Goal: Information Seeking & Learning: Learn about a topic

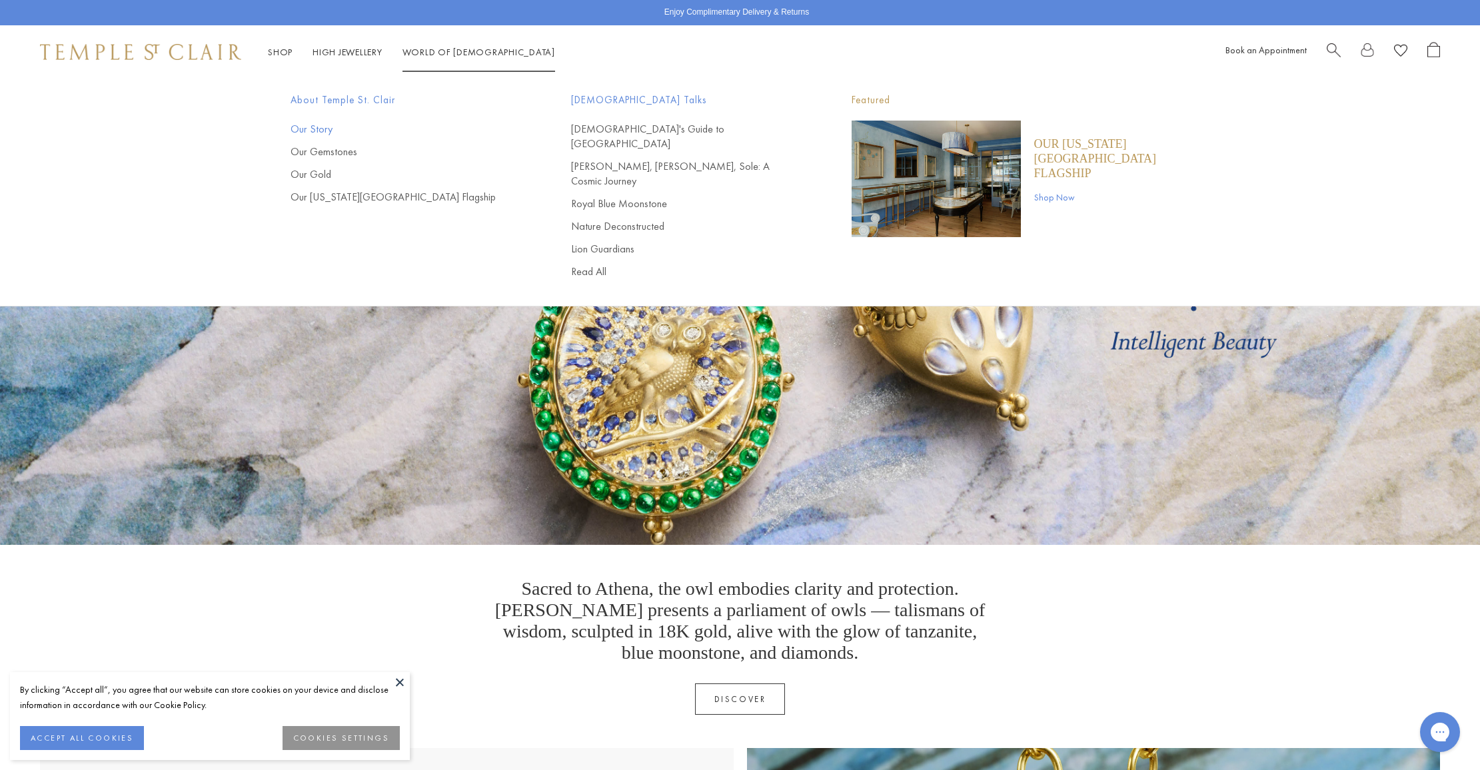
click at [309, 133] on link "Our Story" at bounding box center [404, 129] width 227 height 15
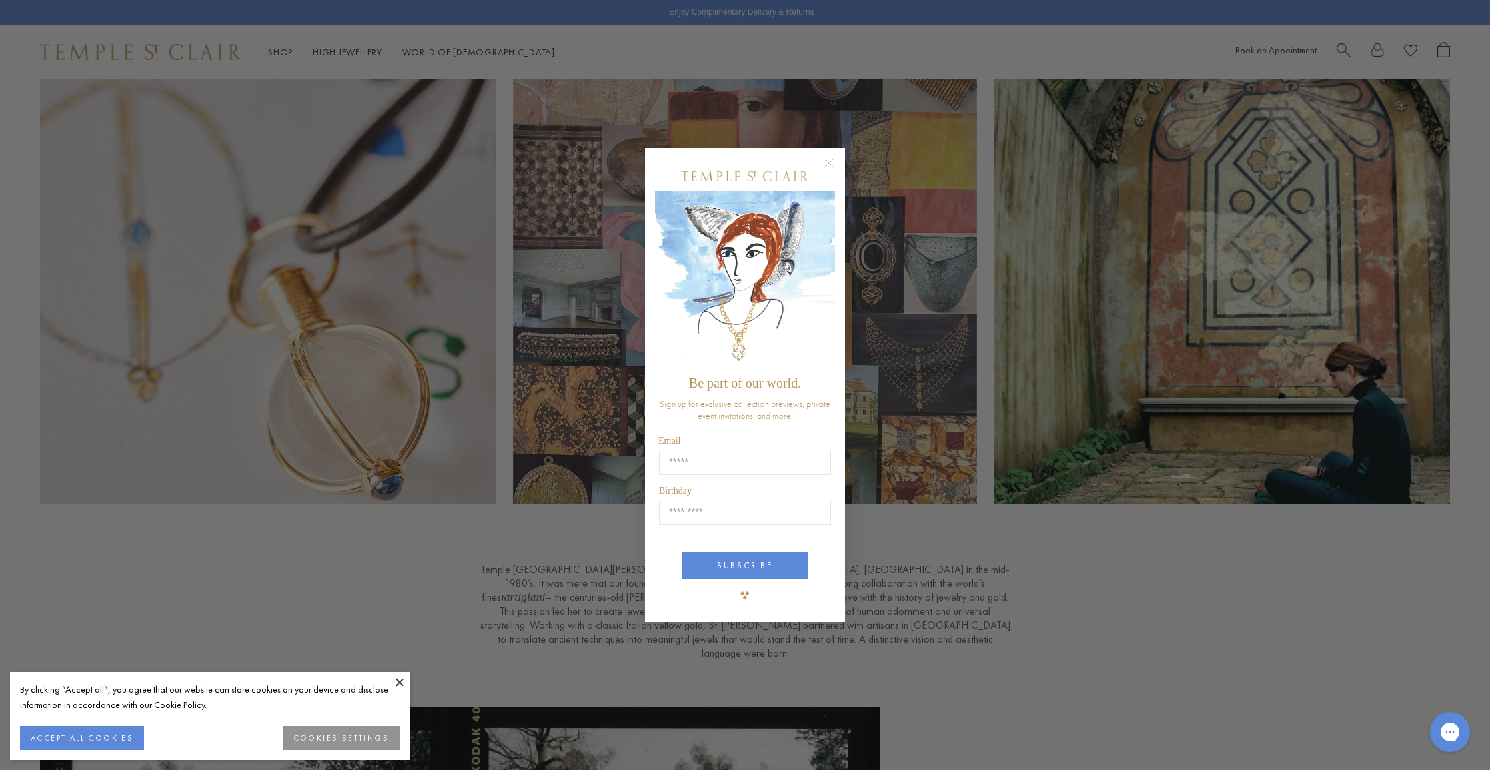
click at [389, 682] on div "By clicking “Accept all”, you agree that our website can store cookies on your …" at bounding box center [210, 697] width 380 height 31
click at [396, 681] on button at bounding box center [400, 682] width 20 height 20
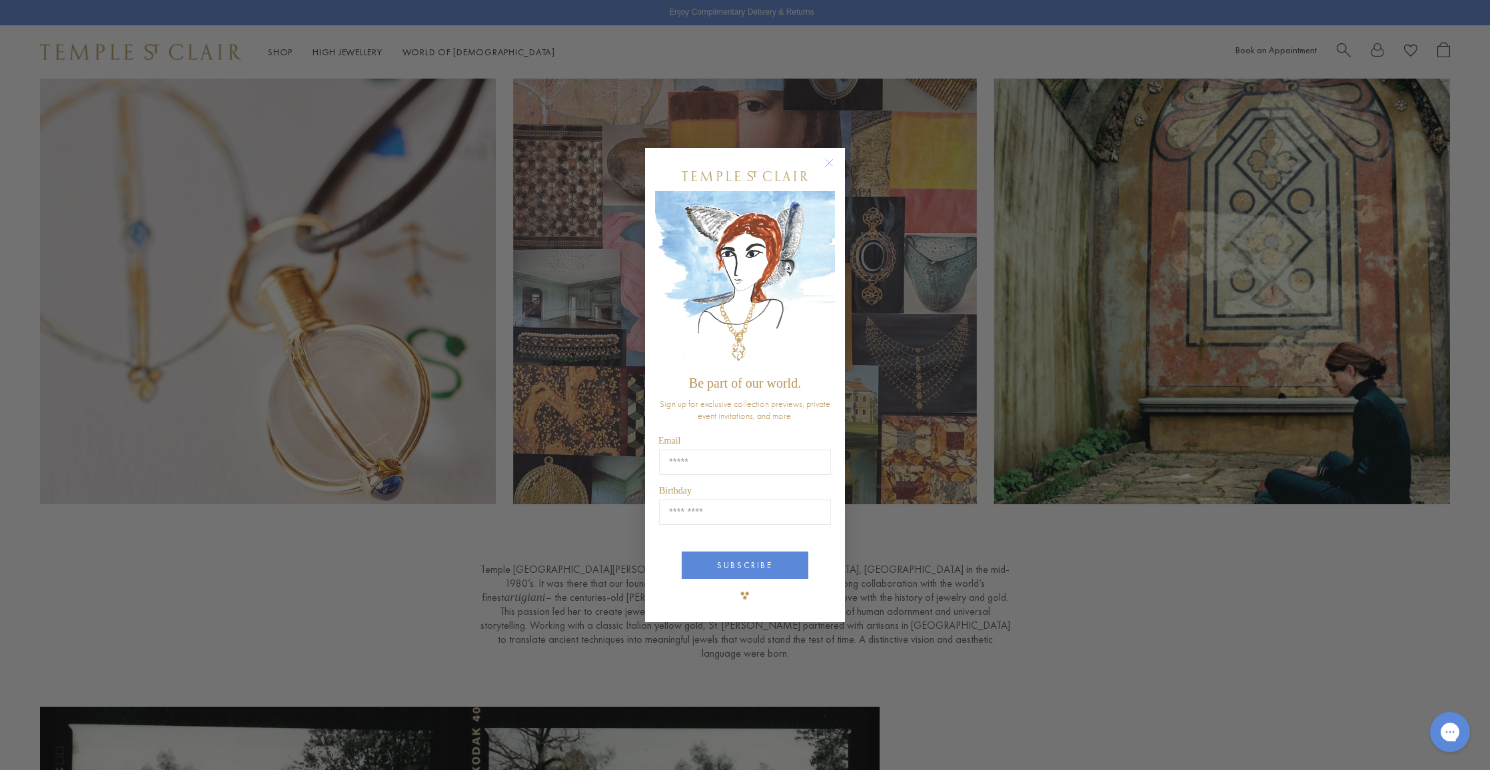
click at [831, 162] on circle "Close dialog" at bounding box center [830, 163] width 16 height 16
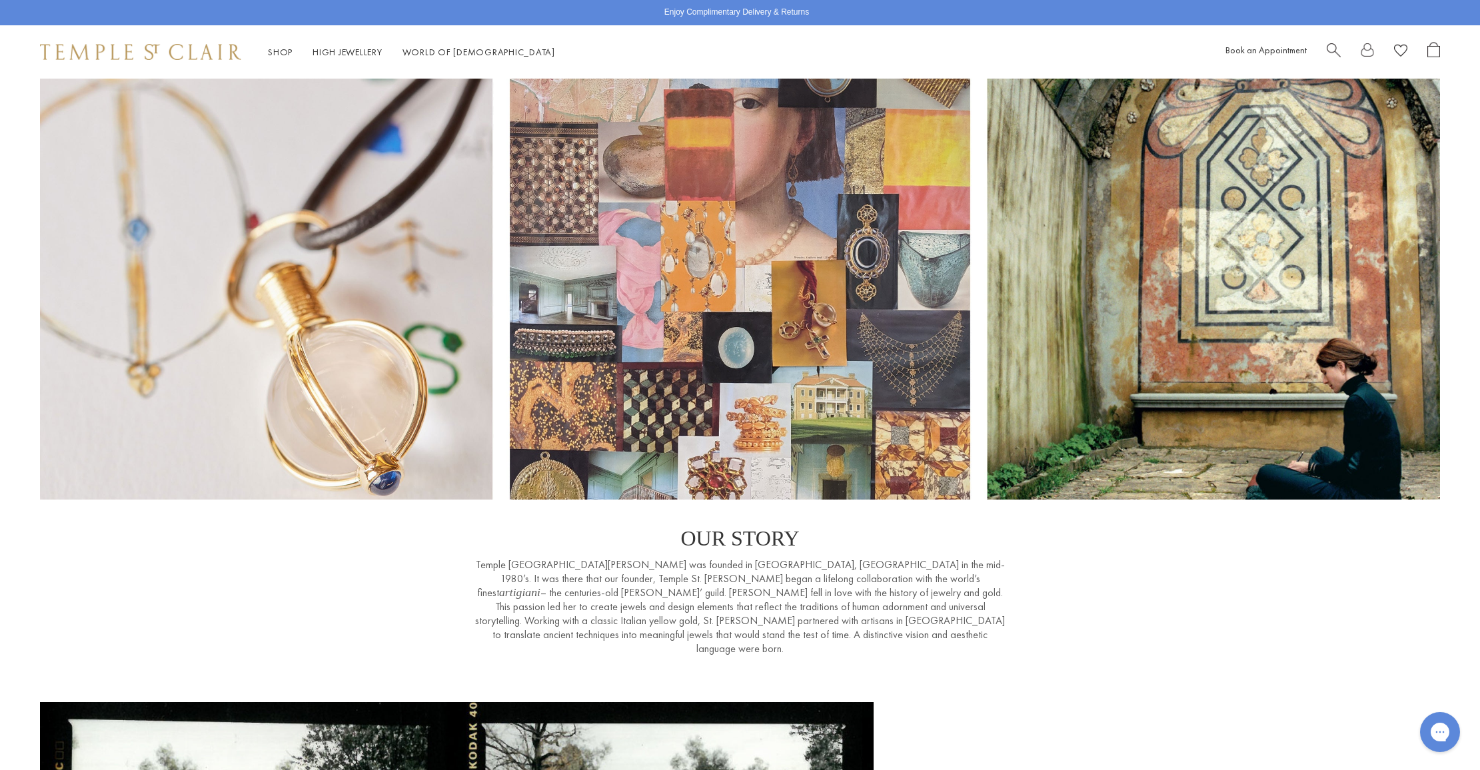
scroll to position [3, 0]
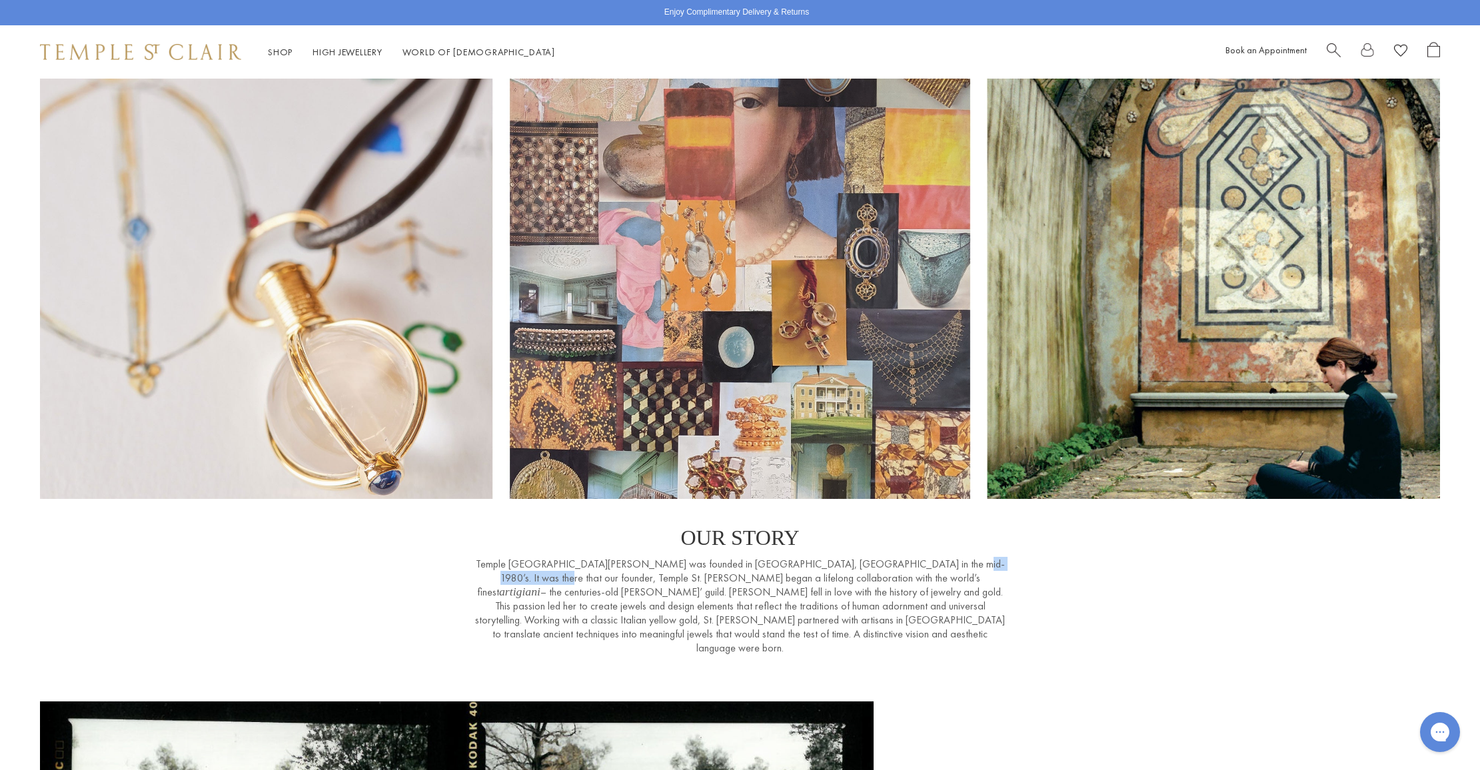
drag, startPoint x: 874, startPoint y: 564, endPoint x: 958, endPoint y: 559, distance: 84.1
click at [958, 559] on p "Temple St. Clair was founded in Florence, Italy in the mid-1980’s. It was there…" at bounding box center [740, 606] width 533 height 98
copy p "Temple St. Clair Carr"
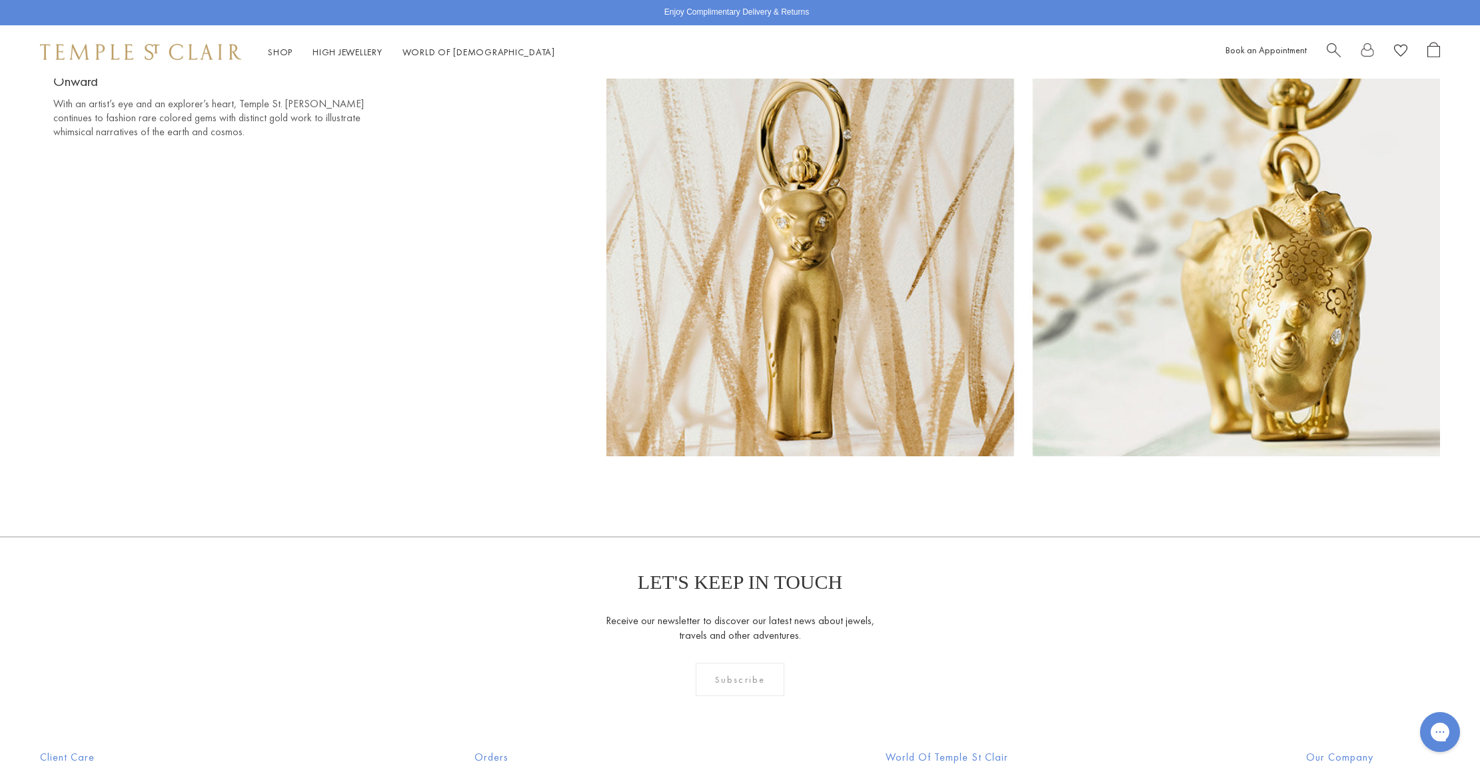
scroll to position [12745, 0]
